Goal: Information Seeking & Learning: Learn about a topic

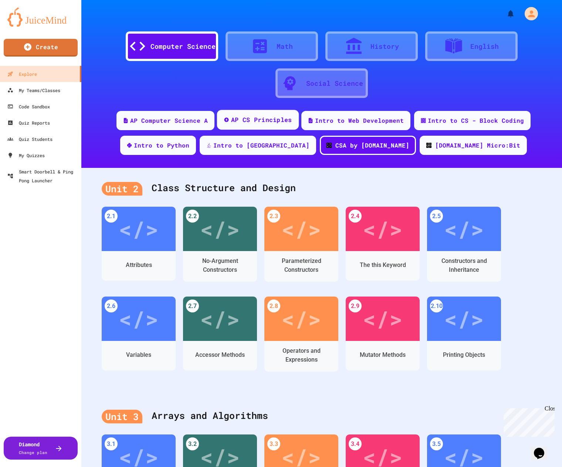
click at [268, 122] on div "AP CS Principles" at bounding box center [261, 119] width 61 height 9
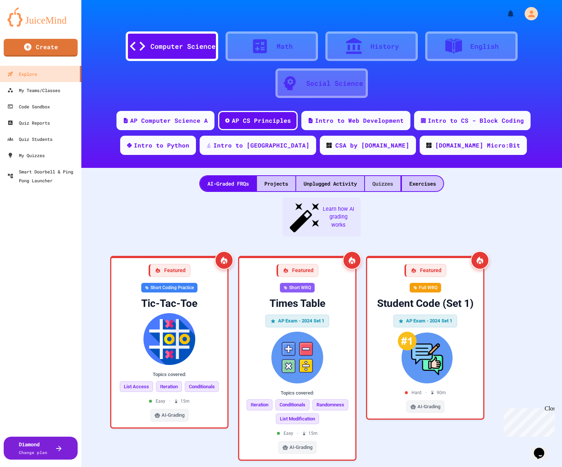
click at [380, 181] on div "Quizzes" at bounding box center [383, 183] width 36 height 15
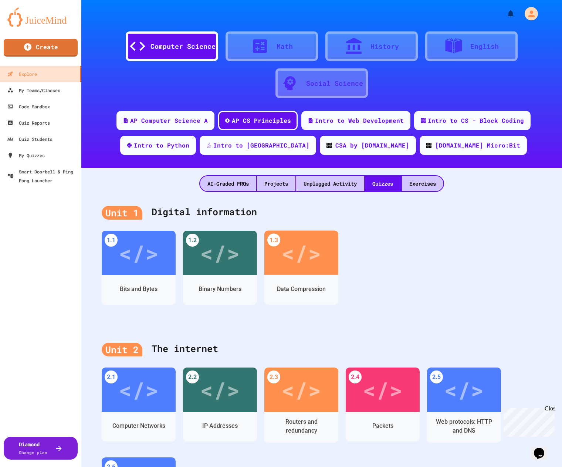
scroll to position [74, 0]
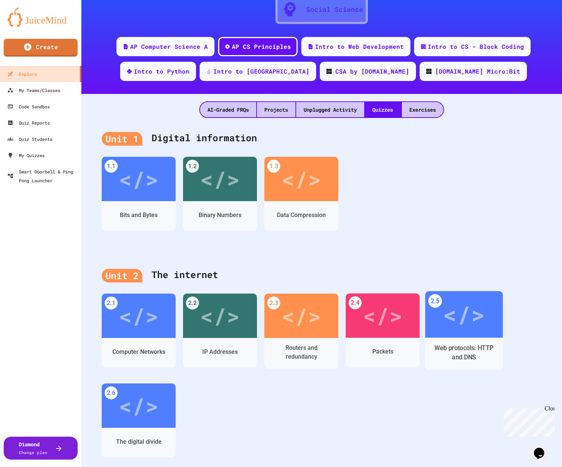
click at [456, 324] on div "</>" at bounding box center [464, 314] width 42 height 35
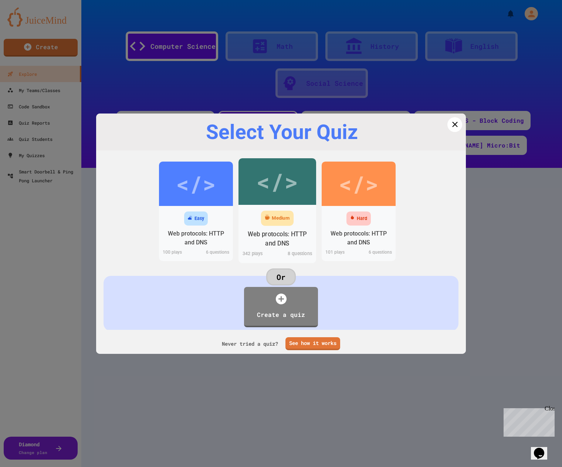
click at [272, 189] on div "</>" at bounding box center [277, 181] width 42 height 35
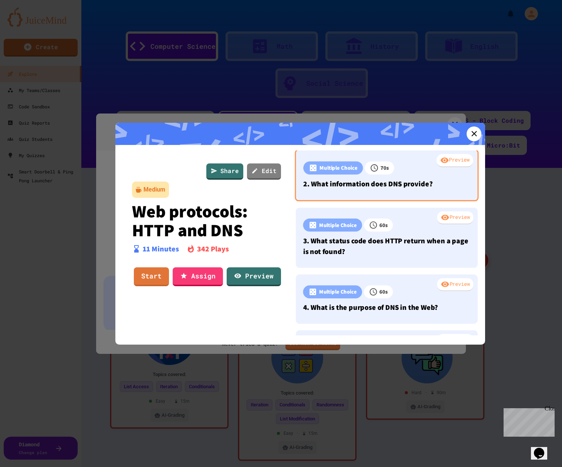
scroll to position [111, 0]
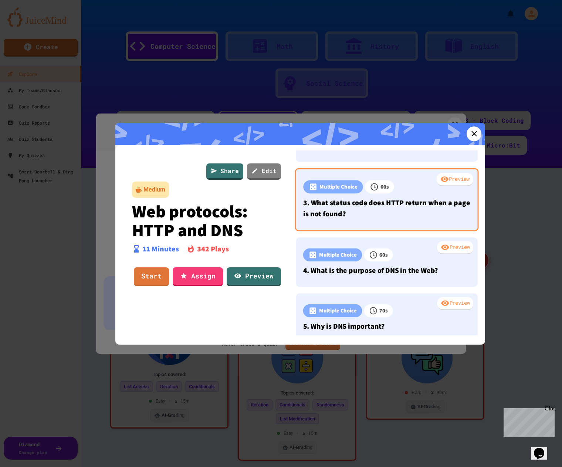
click at [415, 206] on p "3. What status code does HTTP return when a page is not found?" at bounding box center [386, 208] width 167 height 22
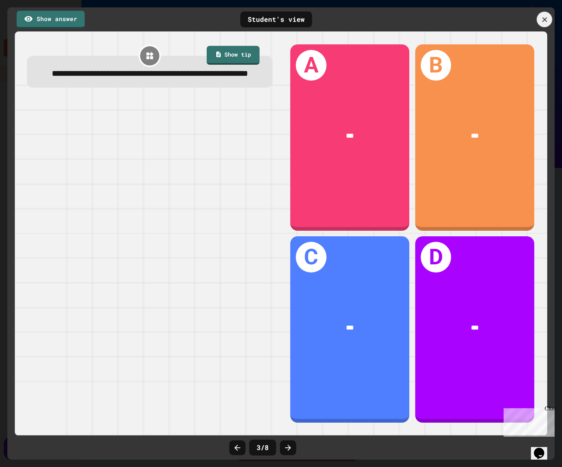
click at [546, 20] on icon at bounding box center [545, 20] width 8 height 8
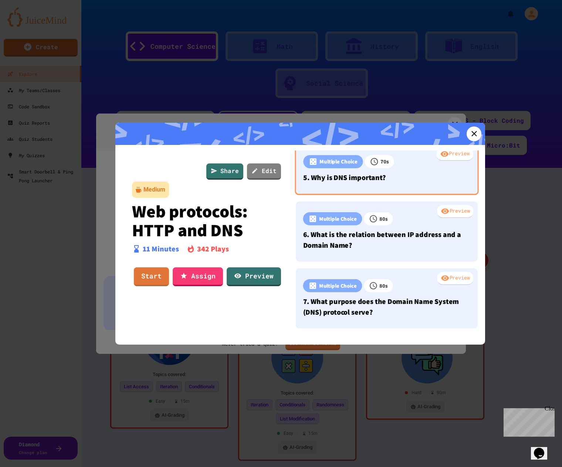
scroll to position [296, 0]
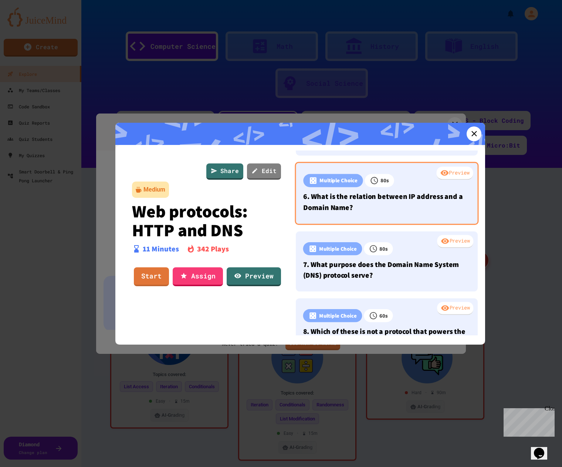
click at [406, 214] on div "Preview Multiple Choice 80 s 6. What is the relation between IP address and a D…" at bounding box center [387, 193] width 184 height 63
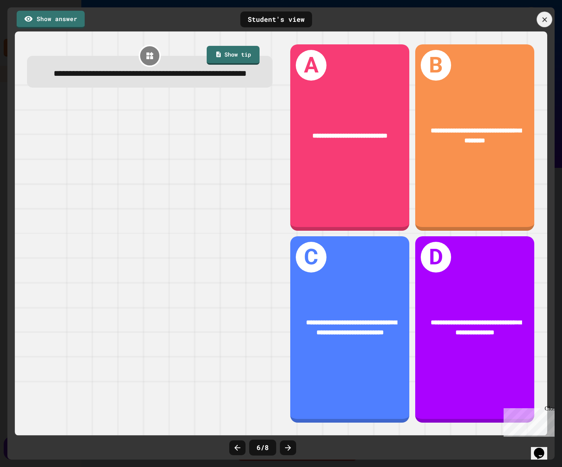
click at [543, 18] on icon at bounding box center [545, 20] width 8 height 8
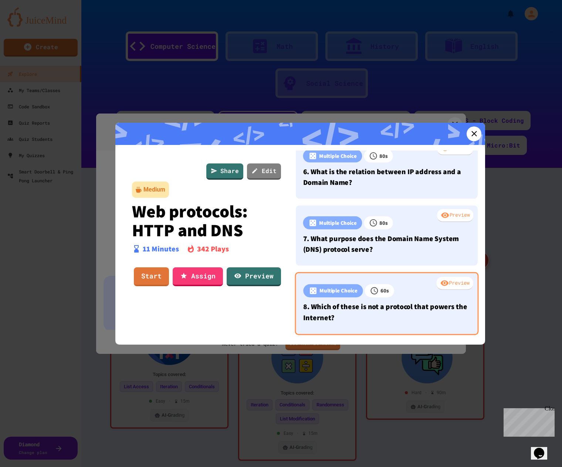
click at [399, 307] on p "8. Which of these is not a protocol that powers the Internet?" at bounding box center [386, 312] width 167 height 22
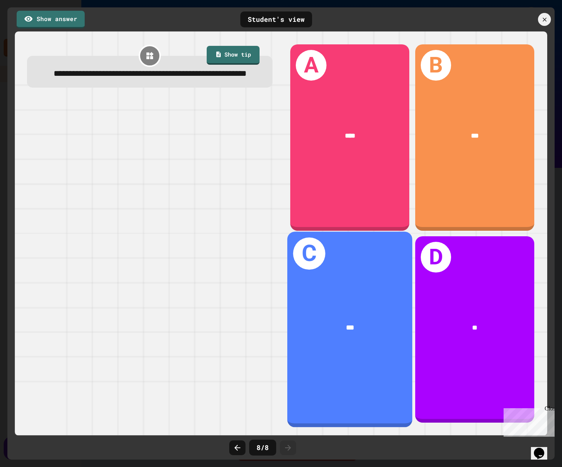
scroll to position [323, 0]
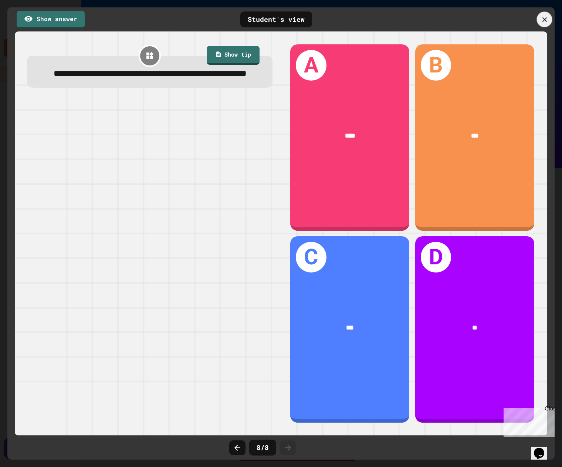
click at [546, 17] on icon at bounding box center [545, 20] width 8 height 8
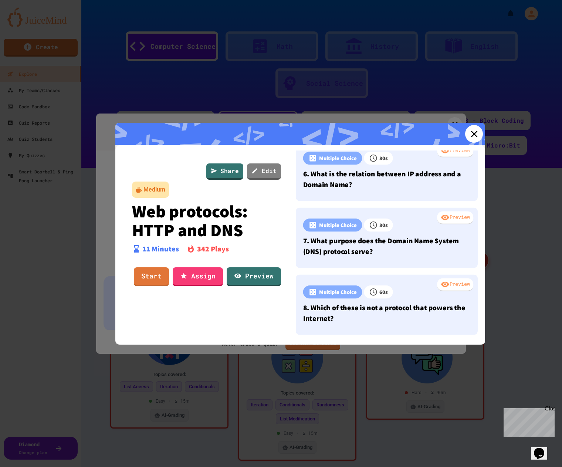
click at [469, 135] on icon at bounding box center [474, 133] width 11 height 11
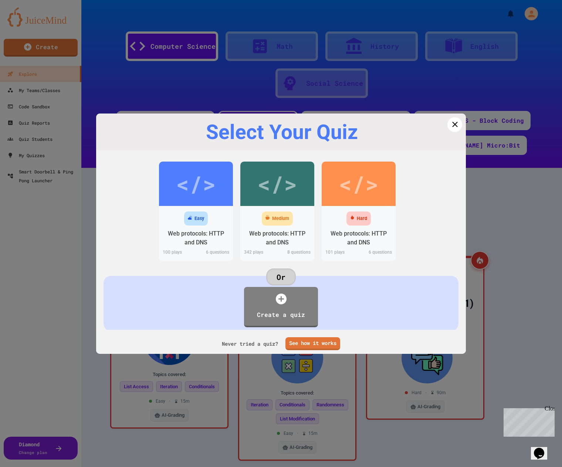
click at [451, 127] on icon at bounding box center [455, 124] width 9 height 9
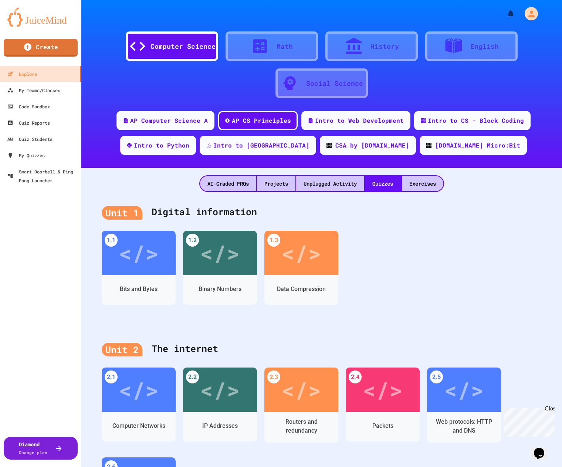
scroll to position [74, 0]
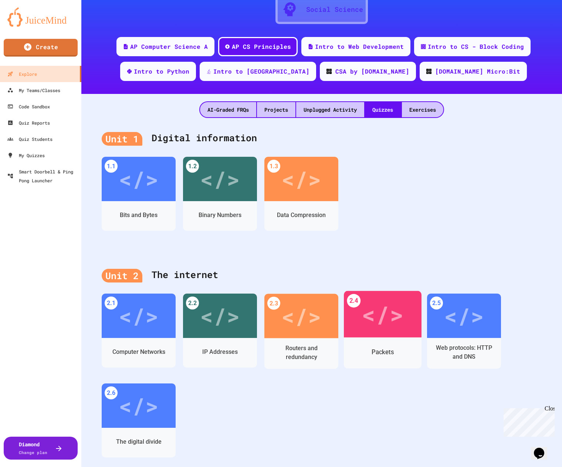
click at [368, 305] on div "</>" at bounding box center [383, 314] width 42 height 35
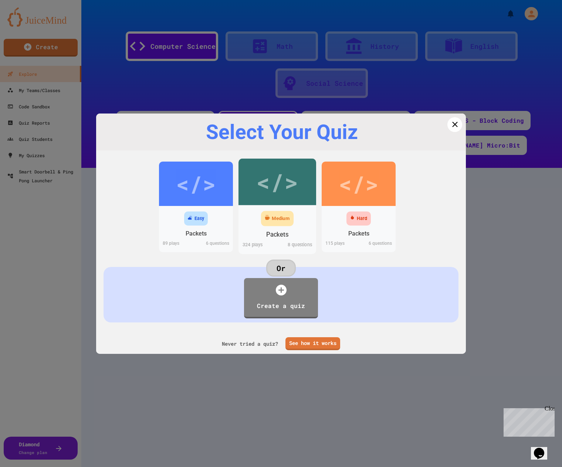
click at [292, 187] on div "</>" at bounding box center [277, 181] width 42 height 35
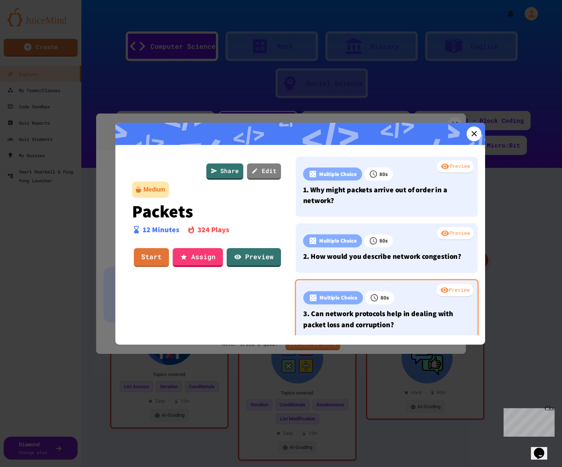
scroll to position [74, 0]
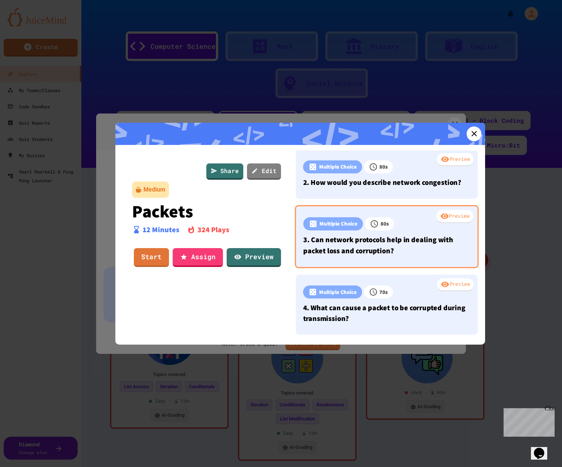
click at [418, 250] on p "3. Can network protocols help in dealing with packet loss and corruption?" at bounding box center [386, 245] width 167 height 22
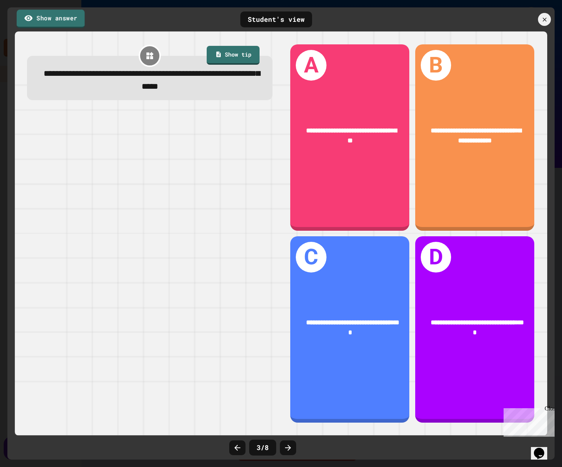
click at [66, 17] on link "Show answer" at bounding box center [51, 19] width 68 height 19
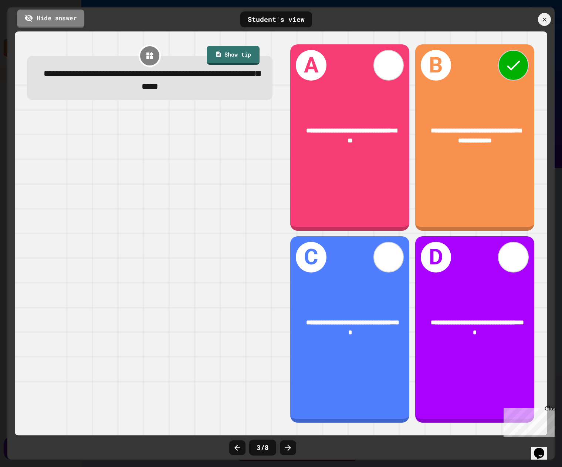
click at [66, 17] on link "Hide answer" at bounding box center [50, 18] width 67 height 19
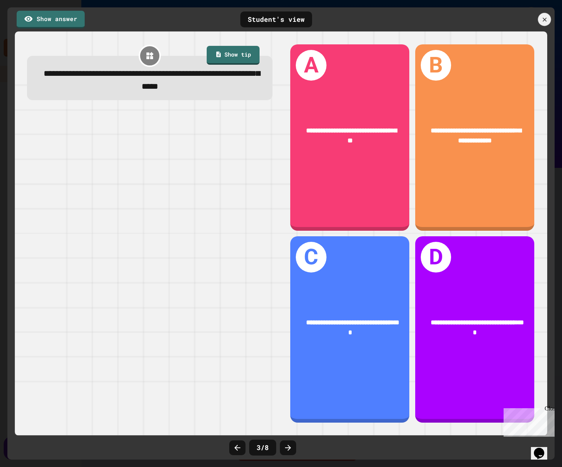
click at [545, 16] on icon at bounding box center [544, 19] width 7 height 7
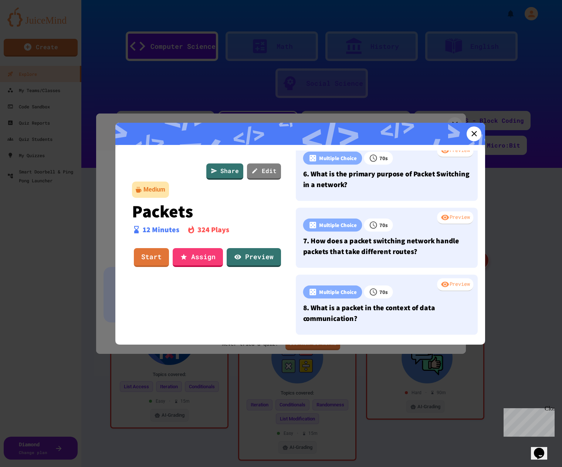
scroll to position [334, 0]
click at [469, 136] on icon at bounding box center [474, 133] width 11 height 11
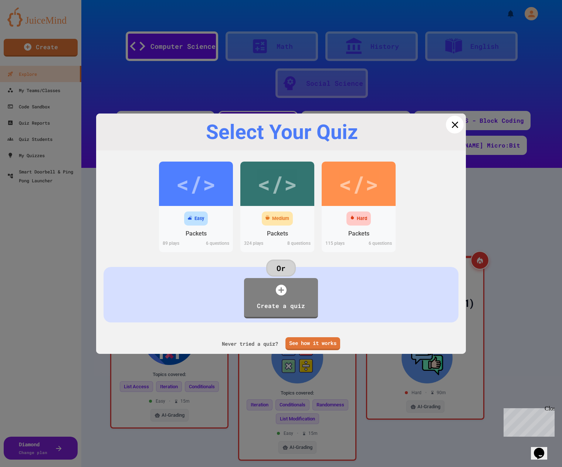
click at [453, 126] on icon at bounding box center [455, 124] width 11 height 11
